Goal: Use online tool/utility: Utilize a website feature to perform a specific function

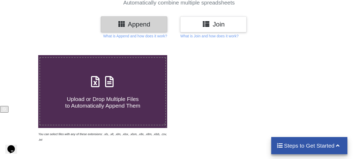
click at [102, 92] on h4 "Upload or Drop Multiple Files to Automatically Append Them" at bounding box center [102, 99] width 125 height 20
click at [24, 55] on input "Upload or Drop Multiple Files to Automatically Append Them" at bounding box center [24, 55] width 0 height 0
type input "C:\fakepath\All_Electors_Report_State__AC__Part_1.xlsx"
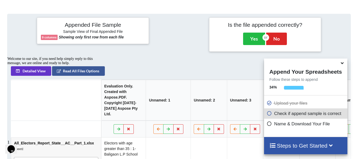
scroll to position [241, 0]
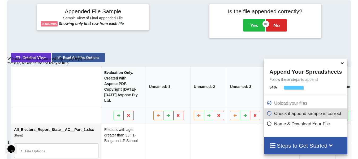
click at [333, 38] on div at bounding box center [336, 21] width 29 height 34
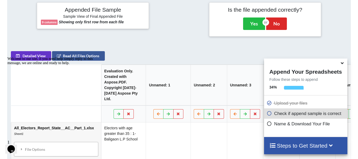
click at [28, 59] on div "Welcome to our site, if you need help simply reply to this message, we are onli…" at bounding box center [54, 61] width 95 height 8
click at [67, 59] on div "Welcome to our site, if you need help simply reply to this message, we are onli…" at bounding box center [54, 61] width 95 height 8
click at [116, 115] on icon at bounding box center [118, 113] width 5 height 3
